Goal: Navigation & Orientation: Go to known website

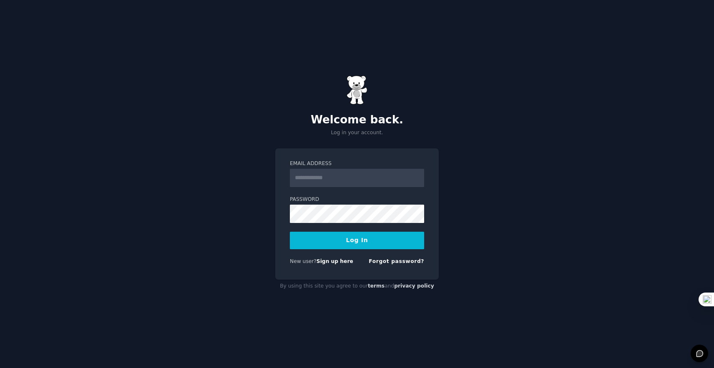
type input "**********"
click at [328, 237] on button "Log In" at bounding box center [357, 241] width 134 height 18
